Goal: Information Seeking & Learning: Compare options

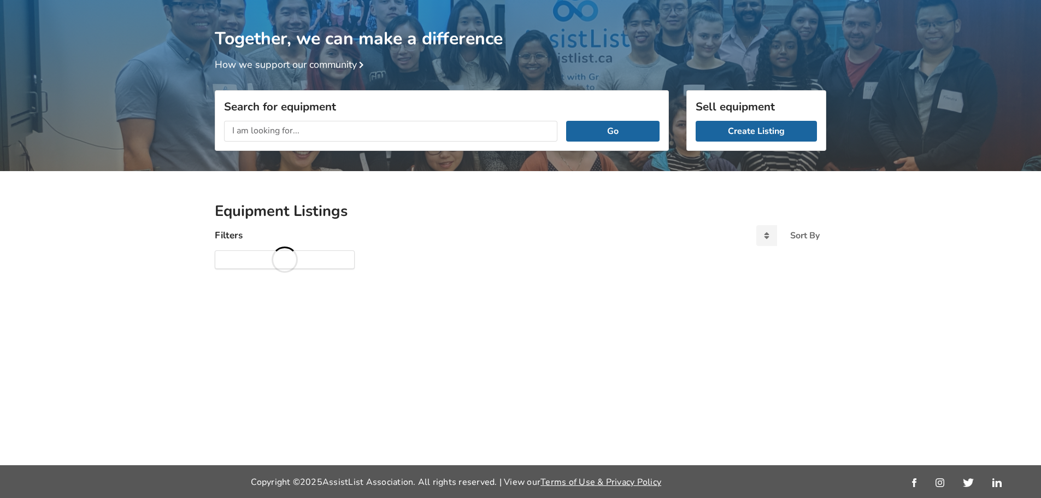
click at [300, 131] on input "text" at bounding box center [390, 131] width 333 height 21
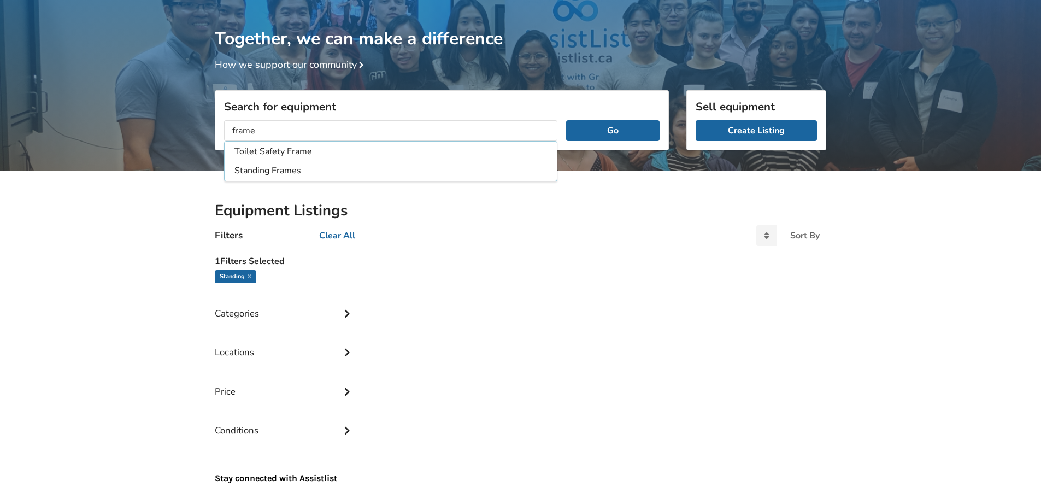
click at [566, 120] on button "Go" at bounding box center [612, 130] width 93 height 21
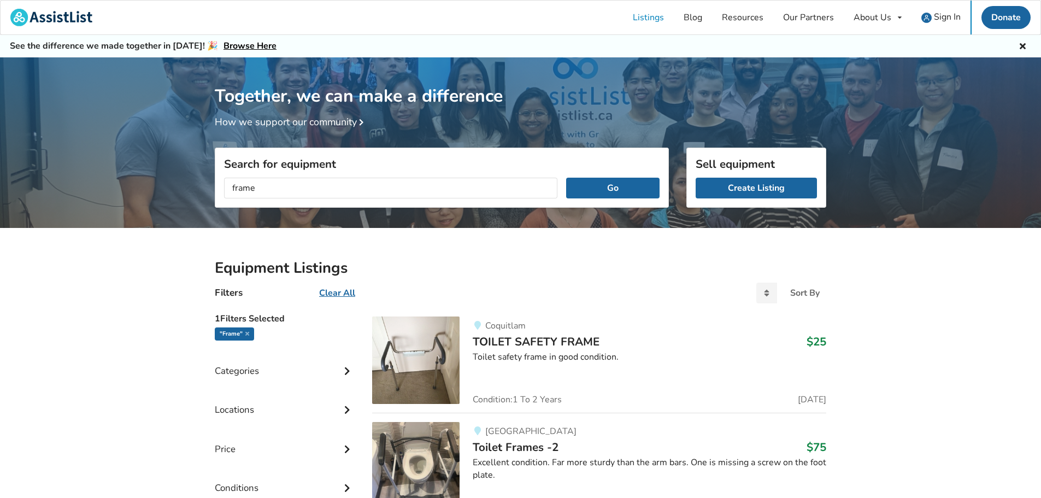
click at [354, 182] on input "frame" at bounding box center [390, 188] width 333 height 21
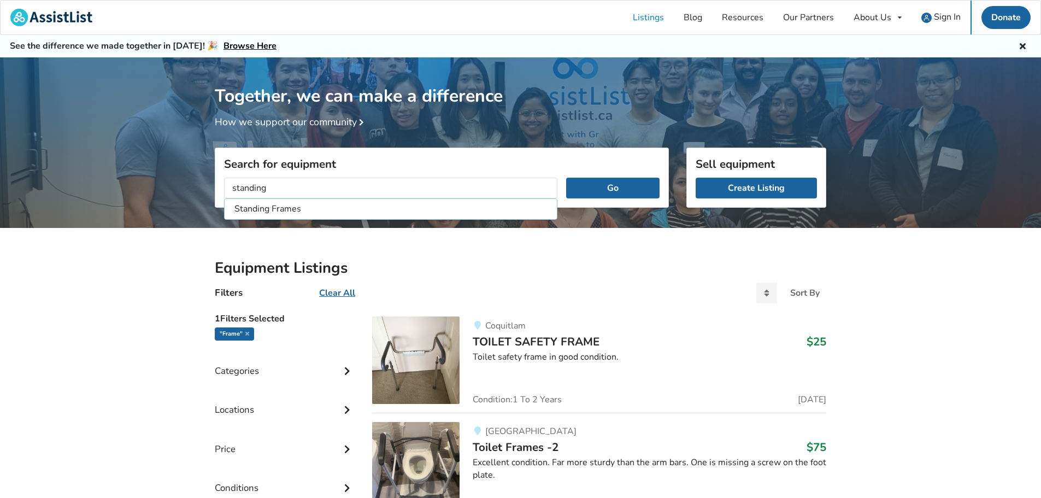
type input "standing"
click at [566, 178] on button "Go" at bounding box center [612, 188] width 93 height 21
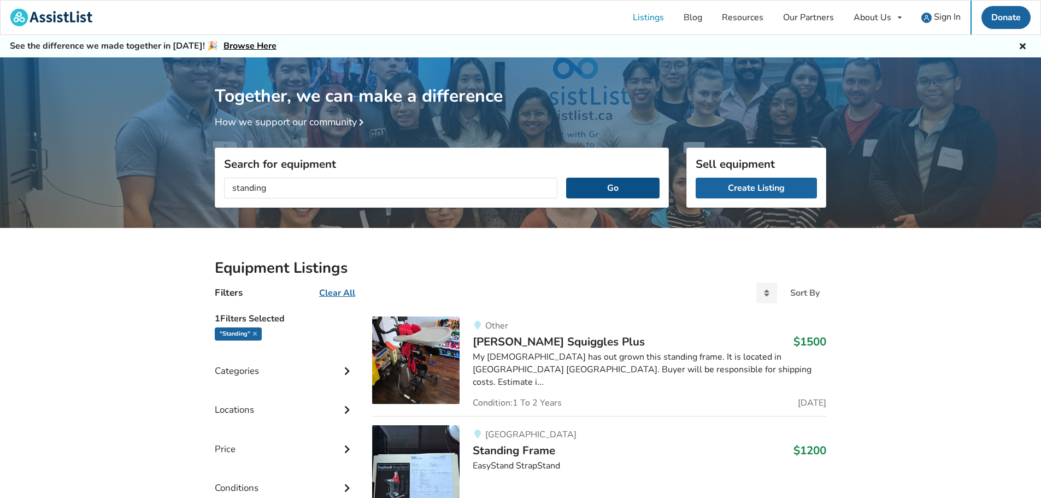
click at [601, 179] on button "Go" at bounding box center [612, 188] width 93 height 21
click at [340, 295] on u "Clear All" at bounding box center [337, 293] width 36 height 12
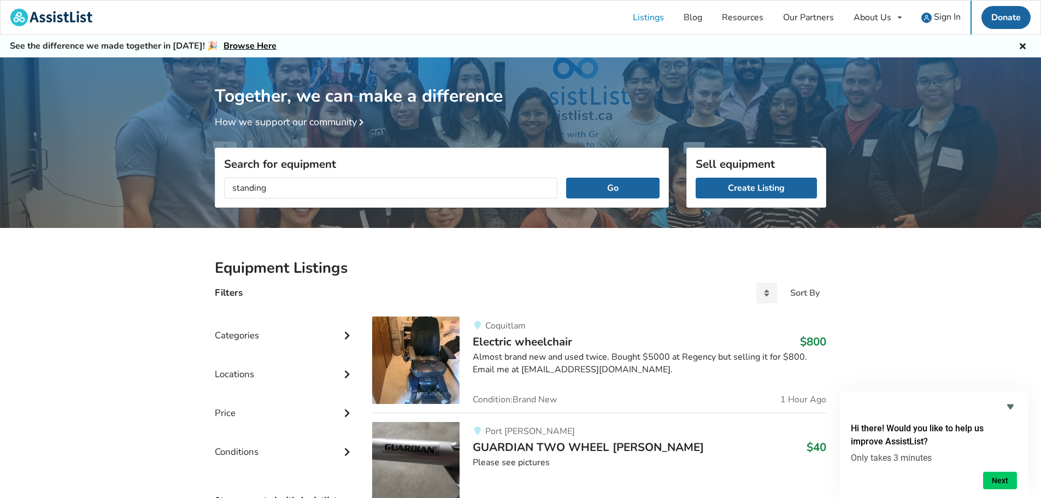
click at [283, 332] on div "Categories" at bounding box center [285, 327] width 140 height 39
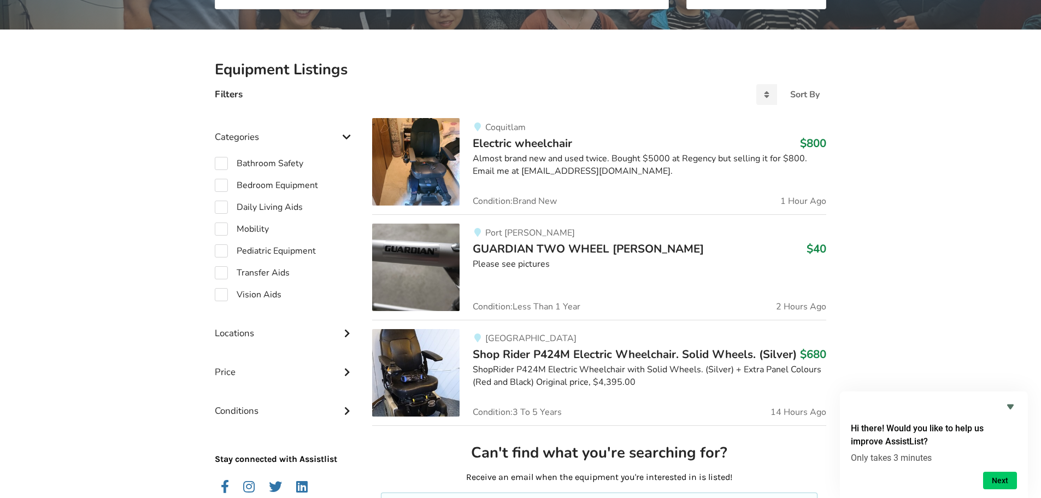
scroll to position [219, 0]
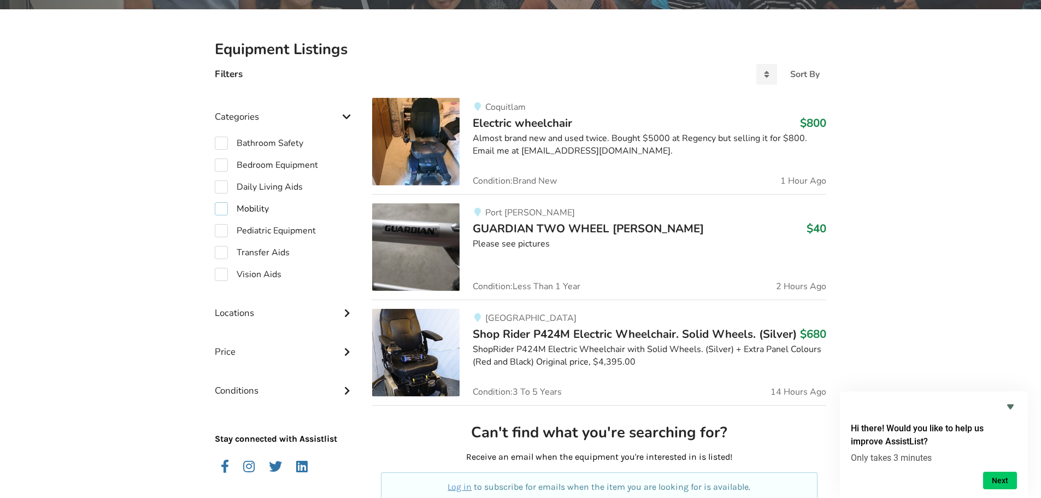
click at [252, 205] on label "Mobility" at bounding box center [242, 208] width 54 height 13
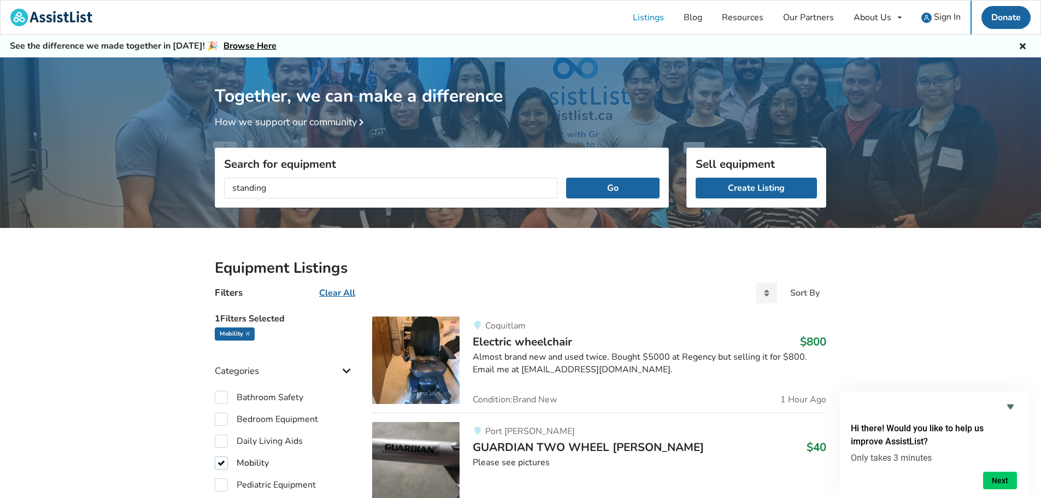
click at [223, 462] on label "Mobility" at bounding box center [242, 463] width 54 height 13
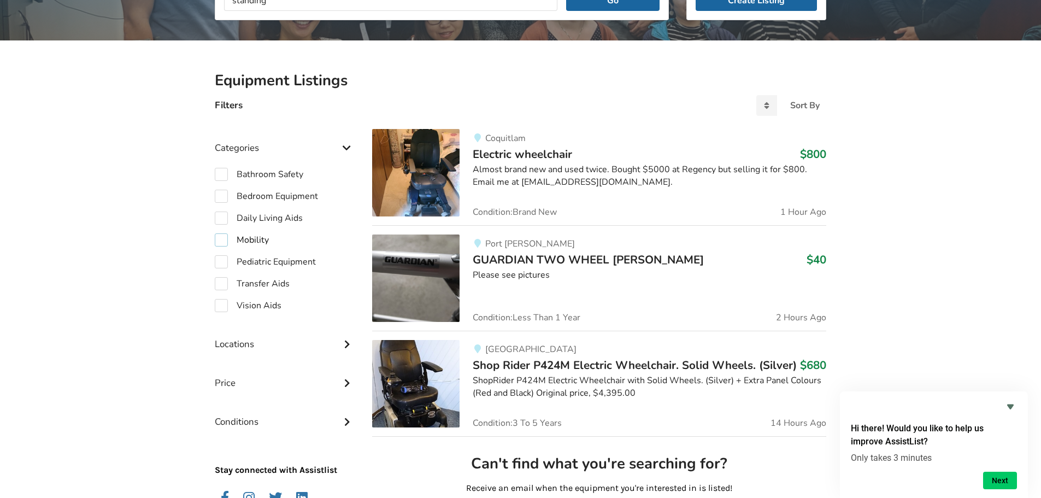
scroll to position [219, 0]
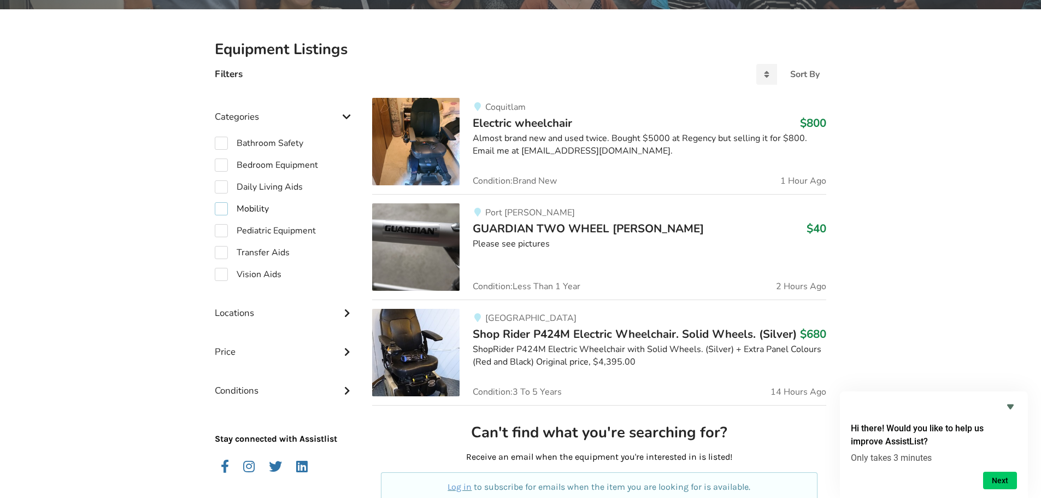
click at [220, 209] on label "Mobility" at bounding box center [242, 208] width 54 height 13
checkbox input "true"
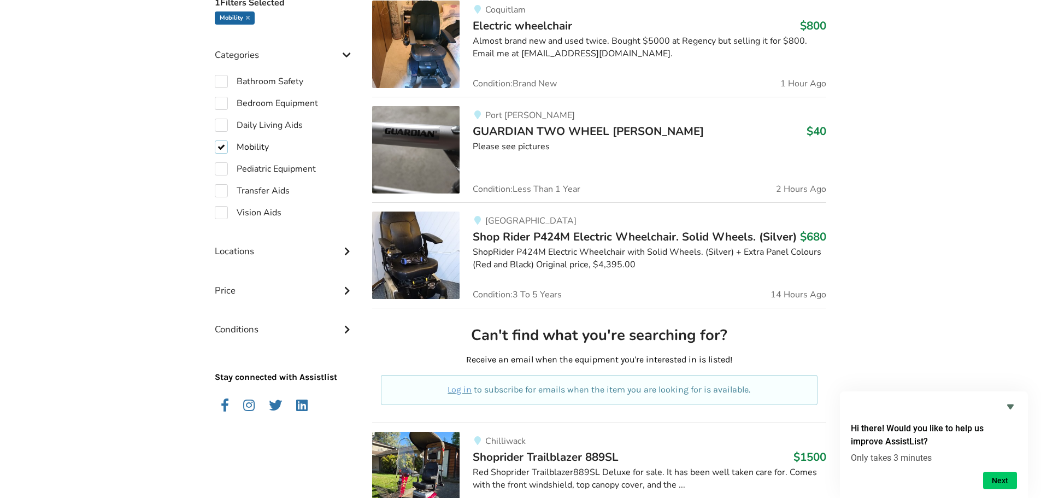
scroll to position [313, 0]
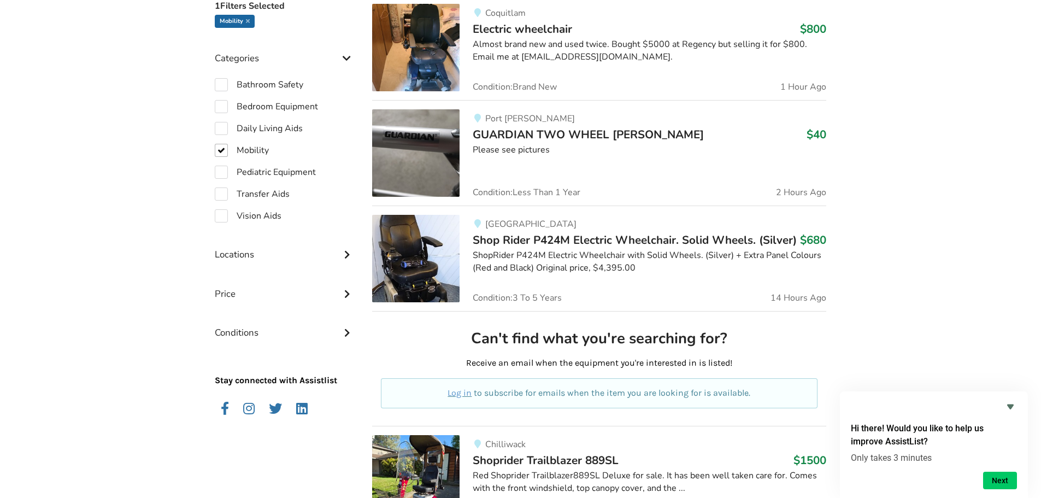
click at [517, 26] on span "Electric wheelchair" at bounding box center [523, 28] width 100 height 15
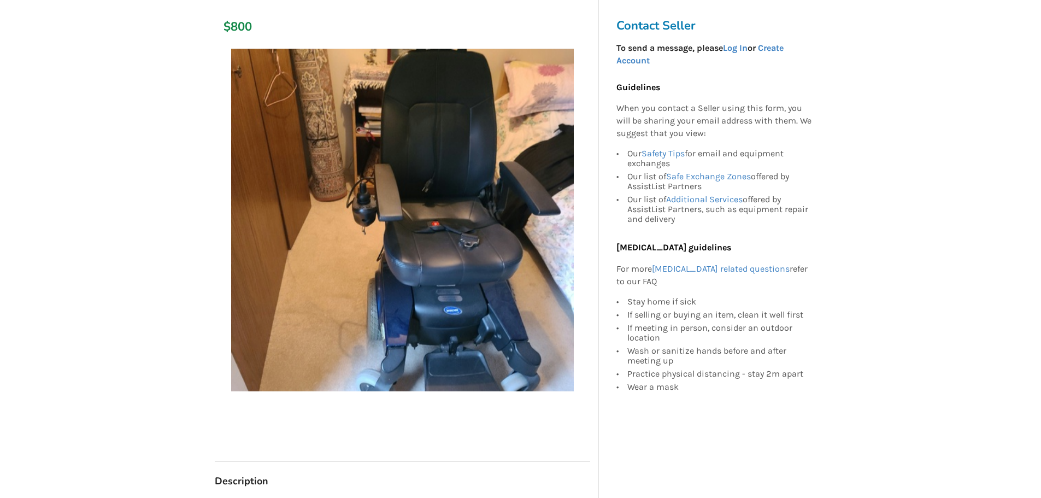
scroll to position [164, 0]
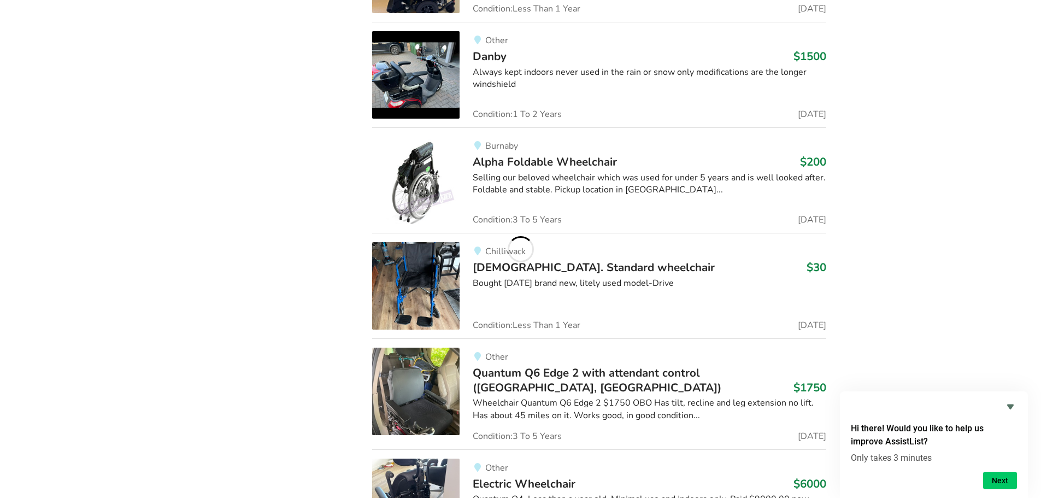
scroll to position [11804, 0]
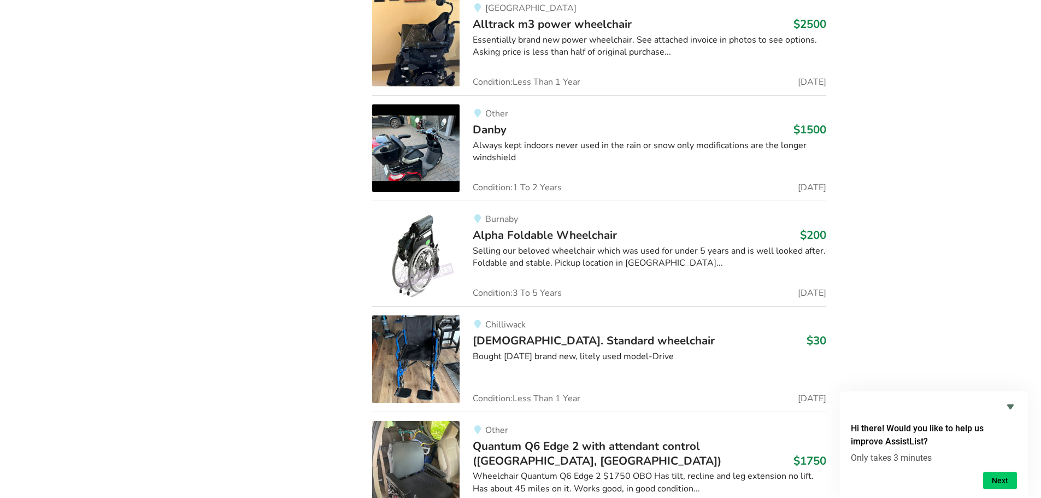
click at [487, 245] on div "Selling our beloved wheelchair which was used for under 5 years and is well loo…" at bounding box center [650, 257] width 354 height 25
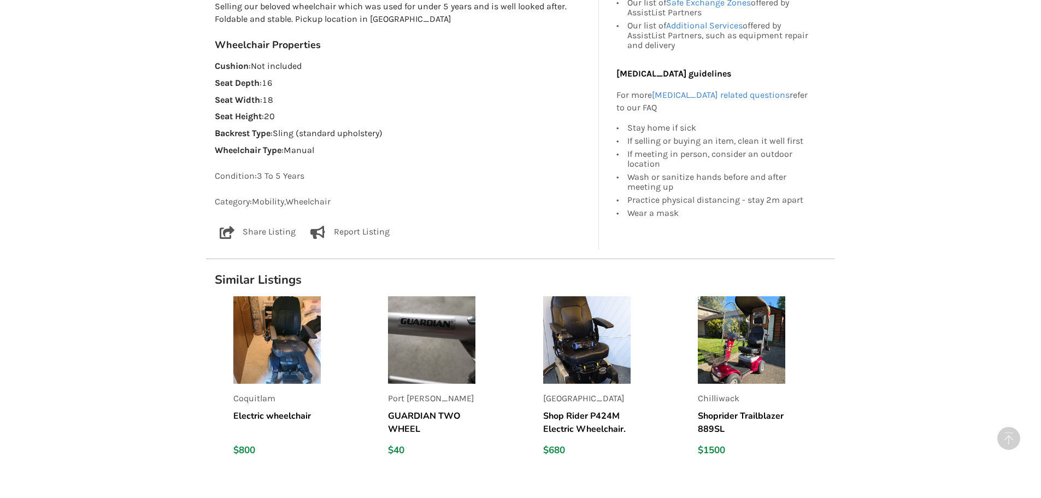
scroll to position [875, 0]
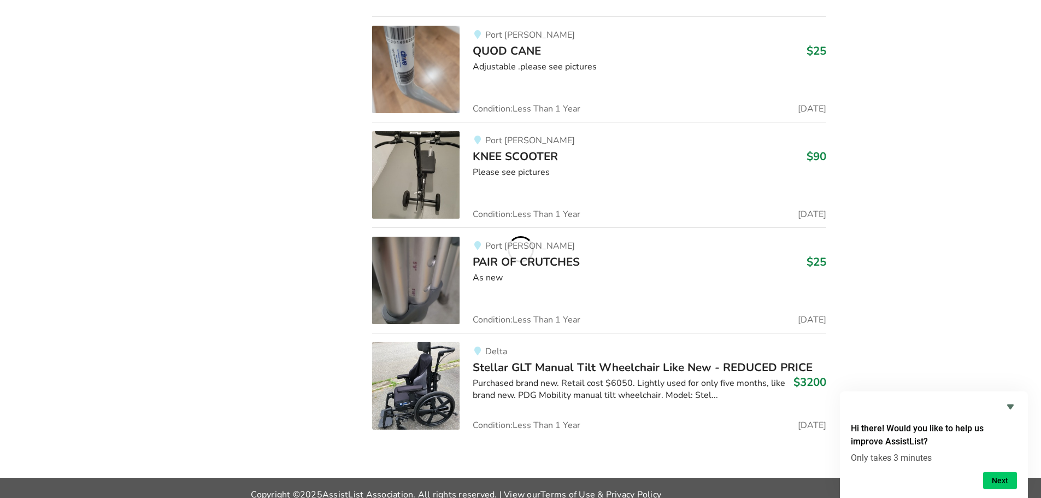
scroll to position [11804, 0]
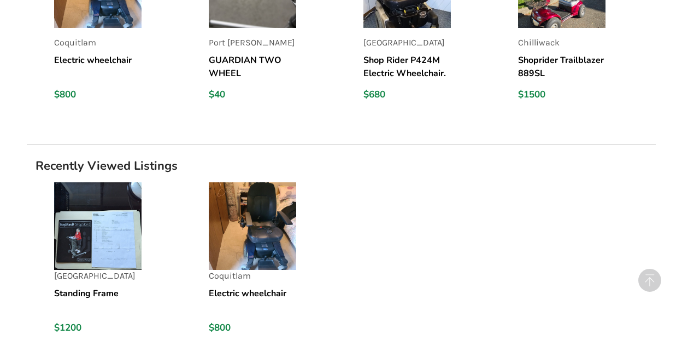
scroll to position [1269, 0]
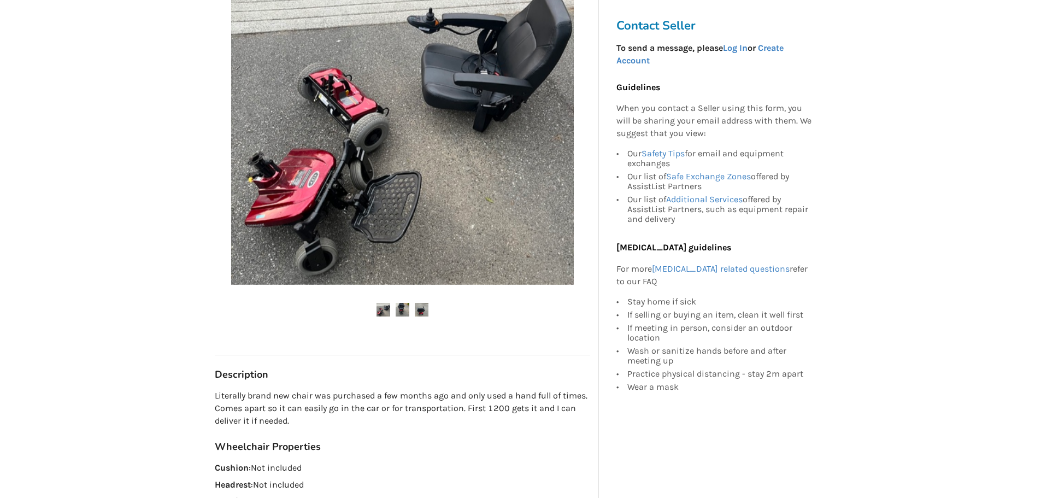
scroll to position [109, 0]
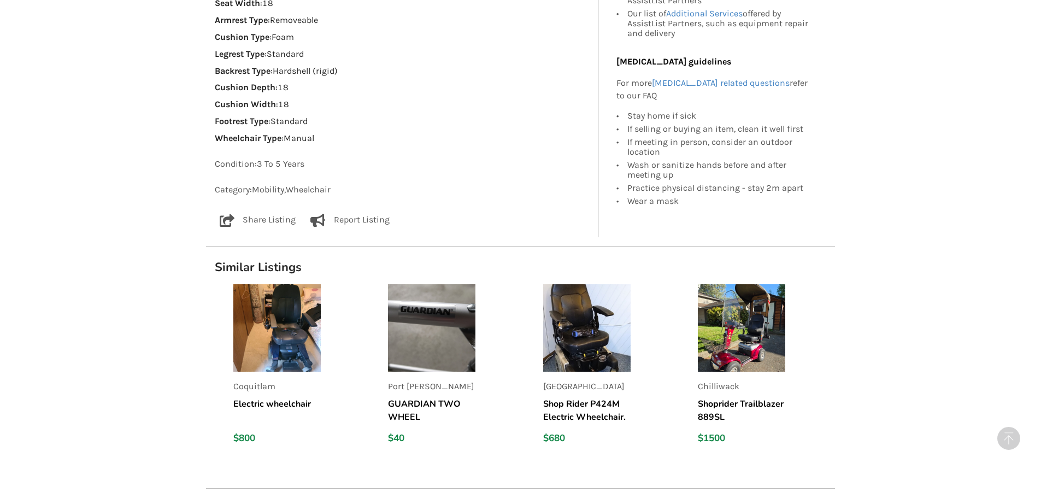
scroll to position [1093, 0]
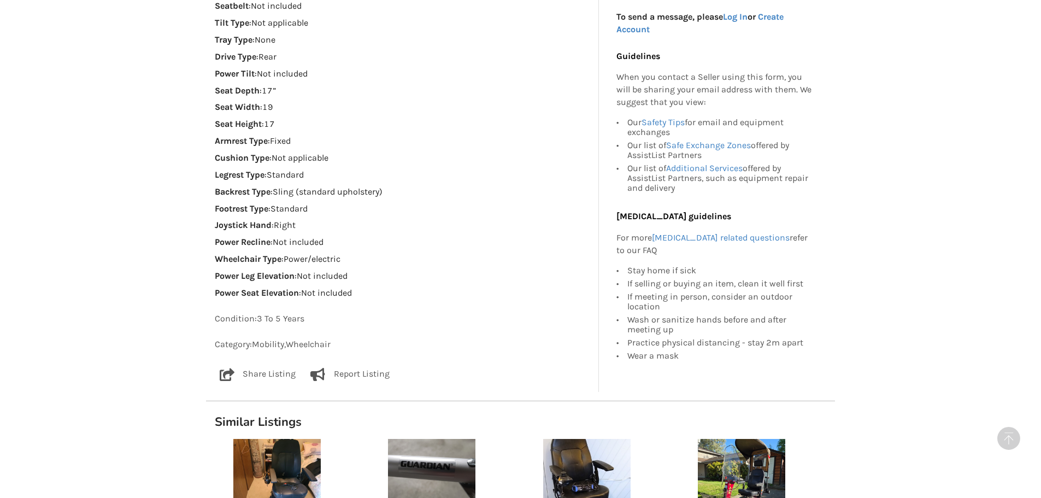
scroll to position [1257, 0]
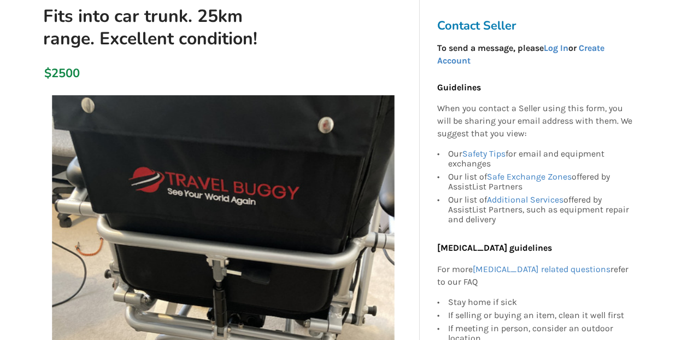
scroll to position [164, 0]
